Goal: Task Accomplishment & Management: Complete application form

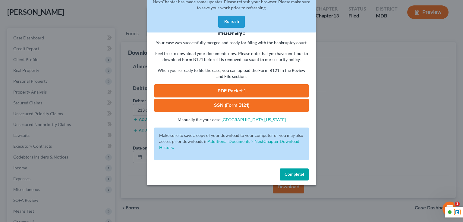
click at [237, 21] on button "Refresh" at bounding box center [231, 22] width 27 height 12
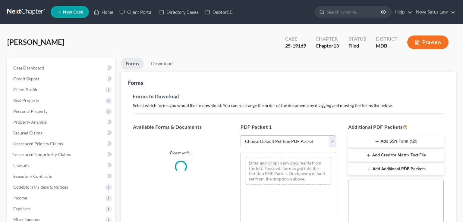
click at [105, 32] on div "[PERSON_NAME] Upgraded Case 25-19169 Chapter Chapter 13 Status Filed District M…" at bounding box center [231, 45] width 448 height 26
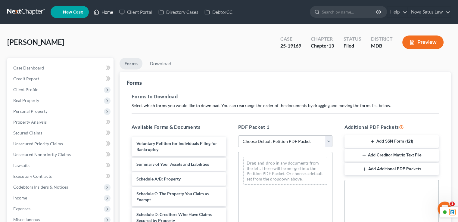
click at [101, 11] on link "Home" at bounding box center [104, 12] width 26 height 11
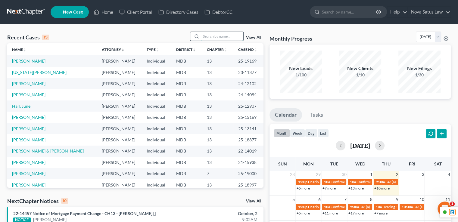
click at [215, 35] on input "search" at bounding box center [222, 36] width 42 height 9
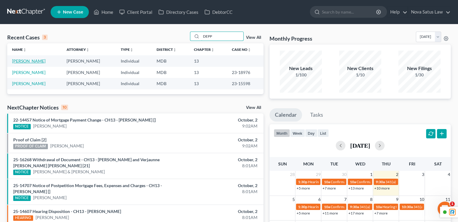
type input "DEPP"
click at [23, 63] on link "[PERSON_NAME]" at bounding box center [28, 60] width 33 height 5
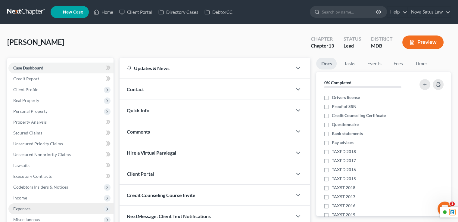
scroll to position [119, 0]
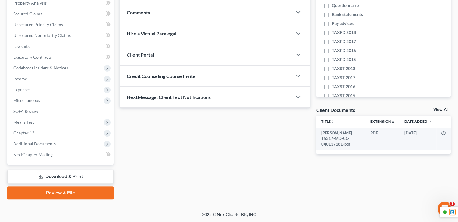
click at [53, 194] on link "Review & File" at bounding box center [60, 192] width 106 height 13
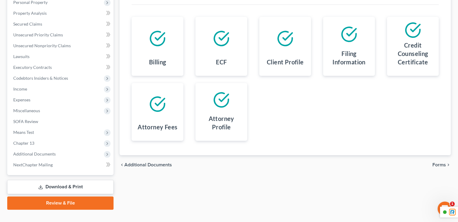
scroll to position [119, 0]
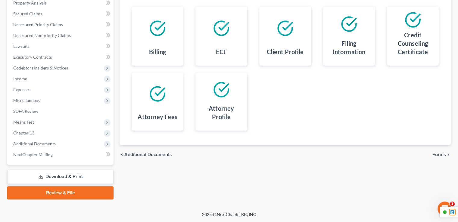
click at [443, 157] on div "chevron_left Additional Documents Forms chevron_right" at bounding box center [285, 154] width 331 height 19
click at [441, 155] on span "Forms" at bounding box center [440, 154] width 14 height 5
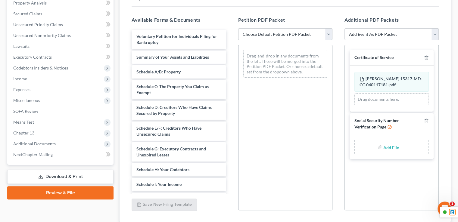
click at [277, 36] on select "Choose Default Petition PDF Packet Emergency Filing (Voluntary Petition and Cre…" at bounding box center [285, 34] width 94 height 12
select select "1"
click at [238, 28] on select "Choose Default Petition PDF Packet Emergency Filing (Voluntary Petition and Cre…" at bounding box center [285, 34] width 94 height 12
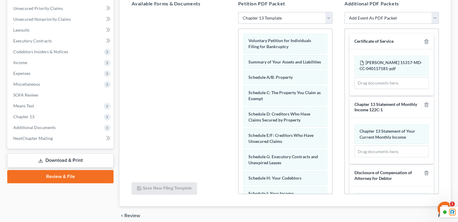
scroll to position [161, 0]
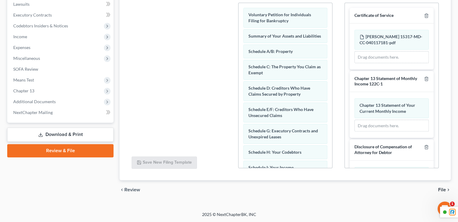
click at [441, 188] on span "File" at bounding box center [442, 190] width 8 height 5
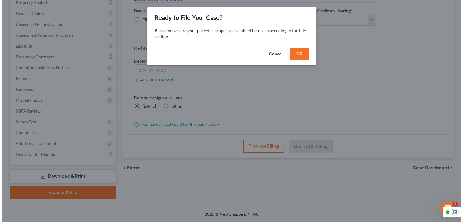
scroll to position [119, 0]
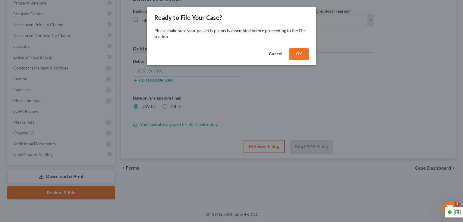
click at [298, 59] on button "OK" at bounding box center [298, 54] width 19 height 12
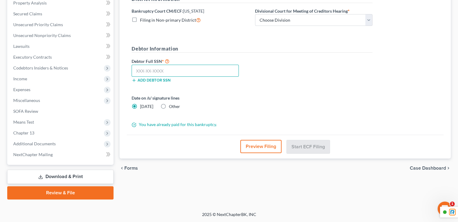
click at [155, 70] on input "text" at bounding box center [185, 71] width 107 height 12
type input "227-17-9078"
click at [265, 132] on div "Almost There... Complete Required * Fields District Information Bankruptcy Cour…" at bounding box center [285, 52] width 317 height 166
click at [263, 149] on button "Preview Filing" at bounding box center [260, 146] width 41 height 13
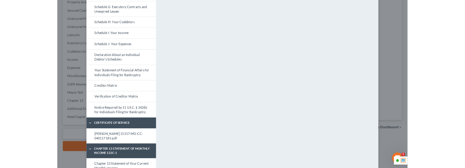
scroll to position [0, 0]
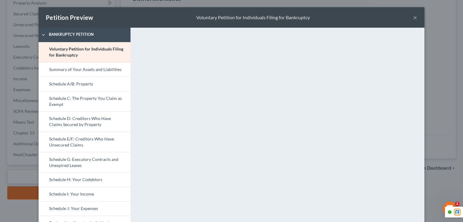
click at [413, 17] on button "×" at bounding box center [415, 17] width 4 height 7
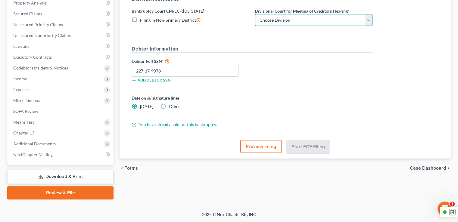
click at [284, 22] on select "Choose Division Baltimore Greenbelt" at bounding box center [313, 20] width 117 height 12
select select "1"
click at [255, 14] on select "Choose Division Baltimore Greenbelt" at bounding box center [313, 20] width 117 height 12
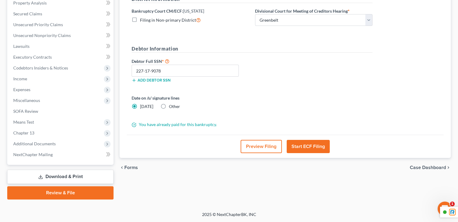
click at [309, 141] on button "Start ECF Filing" at bounding box center [308, 146] width 43 height 13
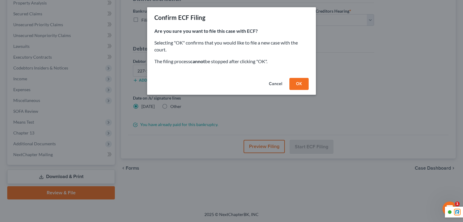
click at [300, 85] on button "OK" at bounding box center [298, 84] width 19 height 12
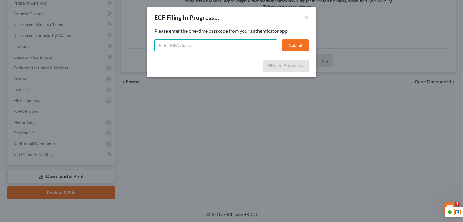
drag, startPoint x: 219, startPoint y: 48, endPoint x: 229, endPoint y: 46, distance: 9.6
click at [219, 48] on input "text" at bounding box center [215, 45] width 123 height 12
drag, startPoint x: 229, startPoint y: 46, endPoint x: 151, endPoint y: 43, distance: 78.1
click at [146, 40] on div "ECF Filing In Progress... × Feel free to download your entire bankruptcy packet…" at bounding box center [231, 111] width 463 height 222
type input "391050"
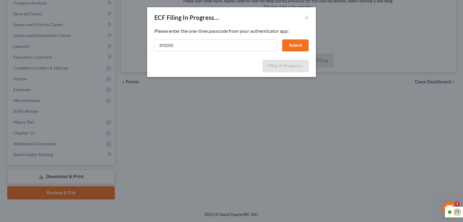
click at [301, 43] on button "Submit" at bounding box center [295, 45] width 27 height 12
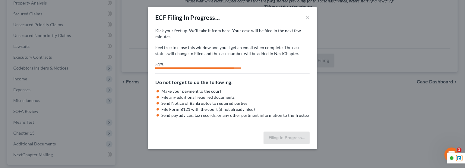
select select "1"
